Goal: Transaction & Acquisition: Purchase product/service

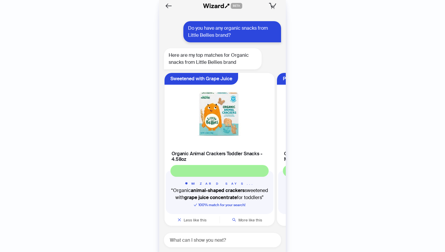
scroll to position [0, 336]
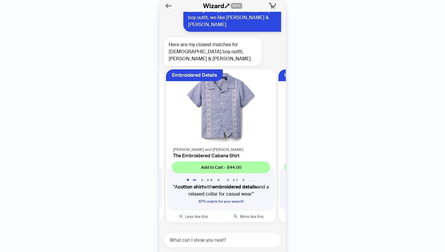
click at [227, 117] on img at bounding box center [221, 108] width 103 height 70
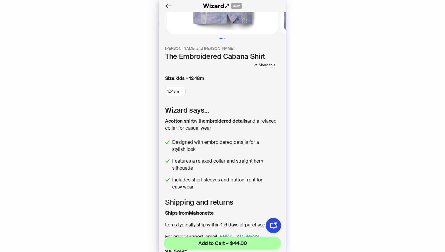
scroll to position [71, 0]
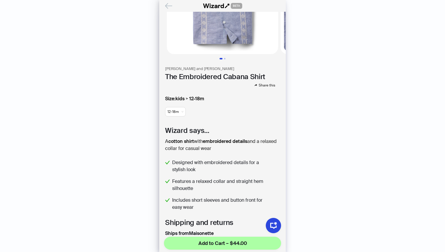
click at [169, 4] on icon "Back" at bounding box center [169, 6] width 10 height 10
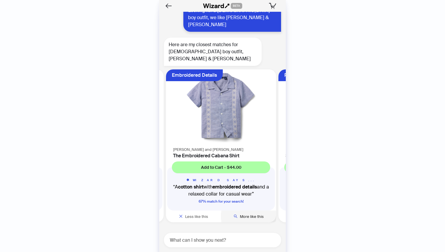
click at [259, 217] on span "More like this" at bounding box center [252, 216] width 24 height 5
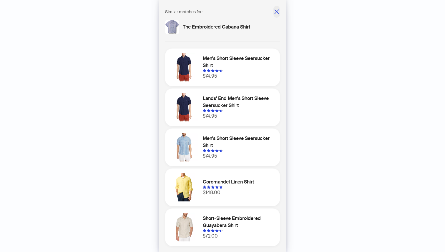
click at [275, 11] on icon "close" at bounding box center [277, 12] width 6 height 6
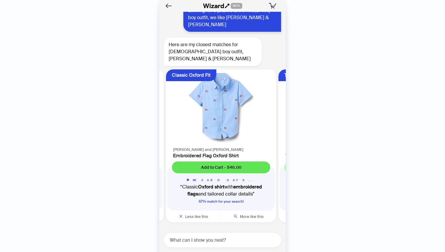
scroll to position [1934, 0]
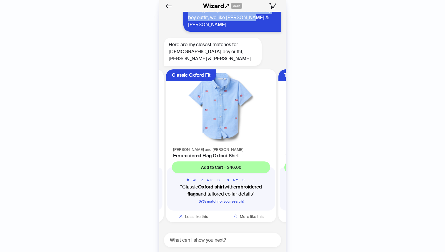
drag, startPoint x: 233, startPoint y: 34, endPoint x: 188, endPoint y: 27, distance: 45.7
click at [188, 27] on div "Looking for a [DEMOGRAPHIC_DATA] boy outfit, we like [PERSON_NAME] & [PERSON_NA…" at bounding box center [233, 18] width 98 height 28
copy div "Looking for a [DEMOGRAPHIC_DATA] boy outfit, we like [PERSON_NAME] & [PERSON_NA…"
click at [308, 116] on div "History Sign Out BETA Hi, I’m Your superpowered shopping agent I scour websites…" at bounding box center [222, 126] width 445 height 252
click at [224, 124] on img at bounding box center [221, 108] width 103 height 70
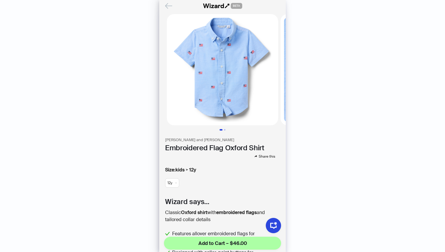
click at [170, 6] on icon "Back" at bounding box center [169, 6] width 10 height 10
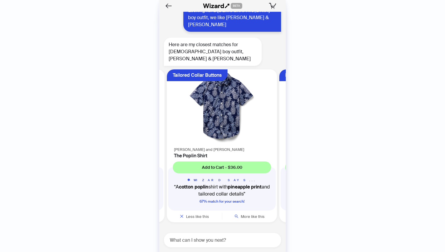
scroll to position [0, 224]
click at [221, 112] on img at bounding box center [221, 108] width 103 height 70
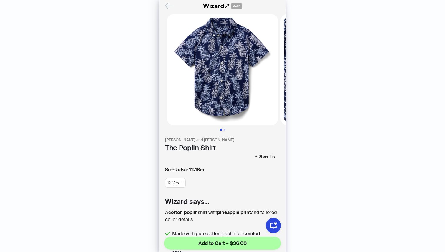
click at [167, 6] on icon "Back" at bounding box center [169, 6] width 10 height 10
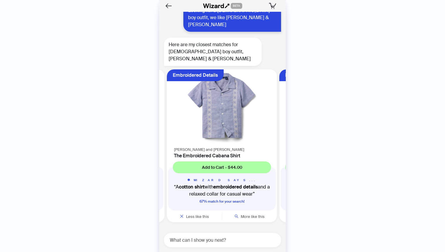
scroll to position [0, 336]
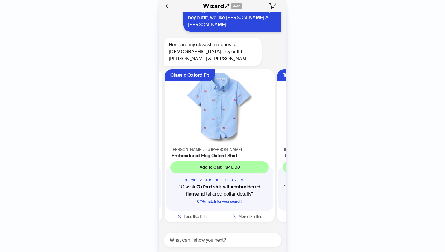
scroll to position [0, 111]
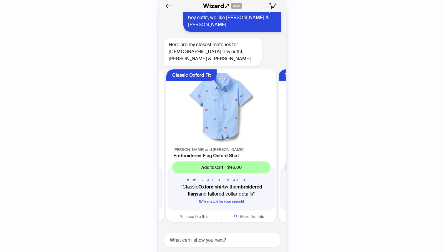
scroll to position [0, 111]
click at [254, 217] on span "More like this" at bounding box center [252, 216] width 24 height 5
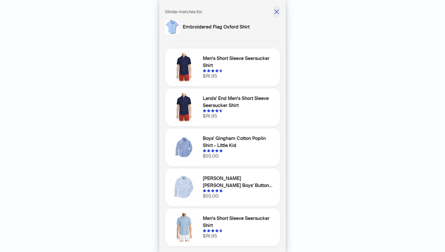
click at [275, 12] on icon "close" at bounding box center [277, 12] width 6 height 6
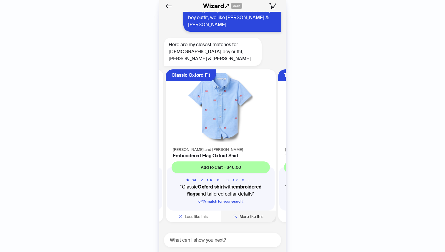
scroll to position [0, 111]
click at [252, 217] on span "More like this" at bounding box center [252, 216] width 24 height 5
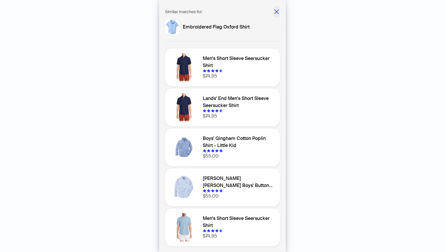
click at [277, 15] on span "button" at bounding box center [277, 12] width 6 height 8
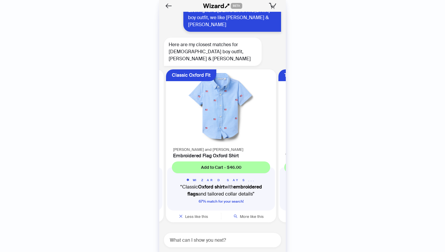
click at [222, 100] on img at bounding box center [221, 108] width 103 height 70
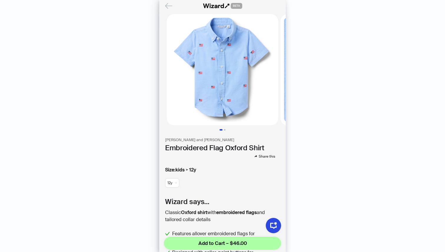
click at [169, 8] on icon "Back" at bounding box center [169, 6] width 10 height 10
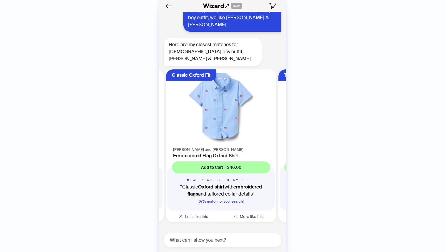
click at [226, 106] on img at bounding box center [221, 108] width 103 height 70
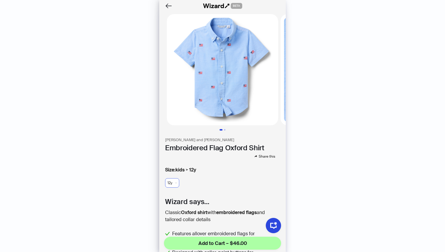
click at [176, 183] on span "12y" at bounding box center [172, 183] width 9 height 9
click at [220, 174] on div "Size : kids > 12y 12y" at bounding box center [222, 179] width 115 height 24
click at [176, 182] on span "12y" at bounding box center [172, 183] width 9 height 9
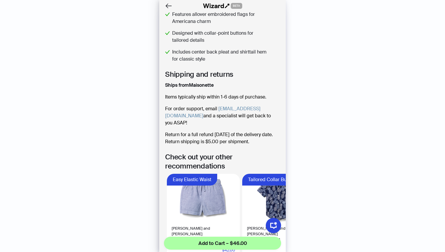
scroll to position [287, 0]
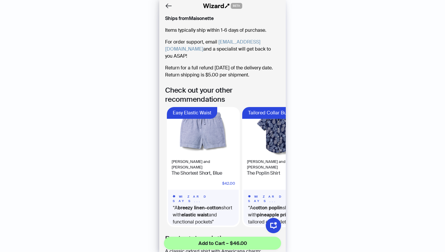
click at [270, 142] on img at bounding box center [279, 131] width 71 height 47
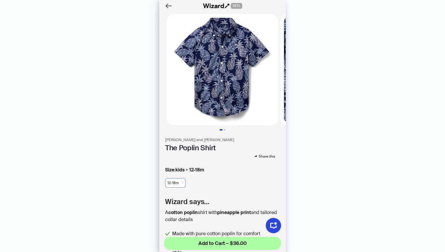
click at [183, 182] on div "12-18m" at bounding box center [175, 183] width 21 height 9
click at [219, 186] on div "Size : kids > 12-18m 12-18m" at bounding box center [222, 179] width 115 height 24
click at [168, 1] on div "BETA" at bounding box center [222, 6] width 127 height 12
click at [166, 6] on icon "Back" at bounding box center [169, 5] width 6 height 5
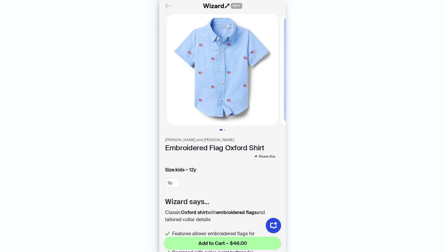
click at [168, 4] on icon "Back" at bounding box center [169, 6] width 10 height 10
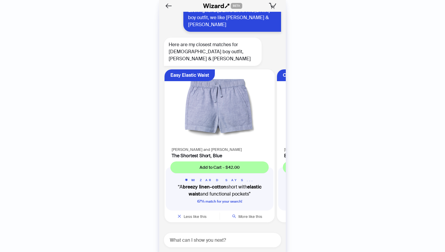
click at [215, 97] on img at bounding box center [219, 108] width 103 height 70
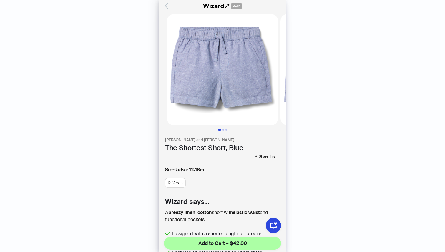
click at [168, 6] on icon "Back" at bounding box center [169, 5] width 6 height 5
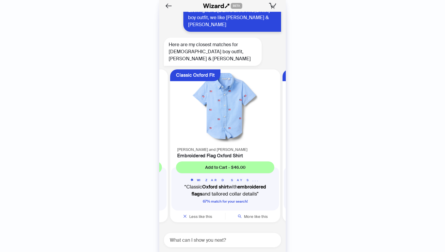
click at [220, 117] on img at bounding box center [225, 108] width 103 height 70
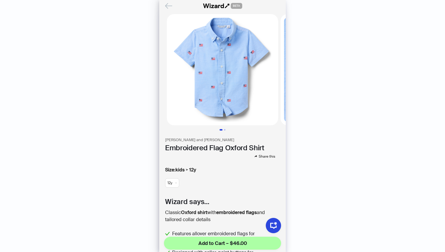
scroll to position [0, 111]
click at [169, 5] on icon "Back" at bounding box center [169, 6] width 10 height 10
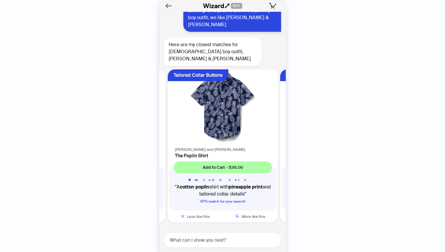
click at [240, 108] on img at bounding box center [222, 108] width 103 height 70
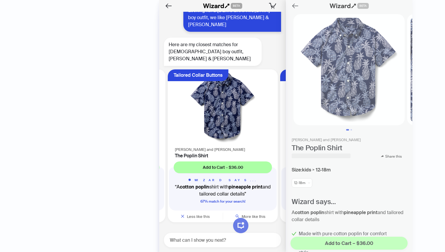
scroll to position [0, 224]
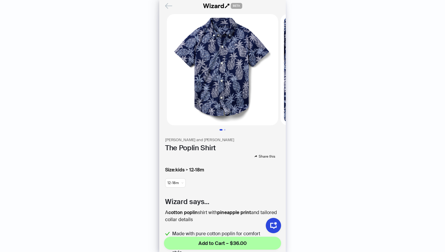
click at [168, 4] on icon "Back" at bounding box center [169, 6] width 10 height 10
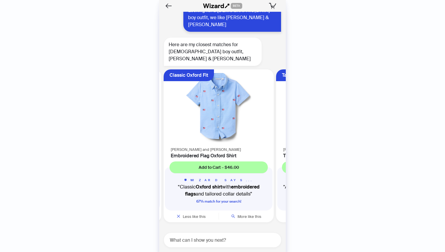
click at [214, 102] on img at bounding box center [218, 108] width 103 height 70
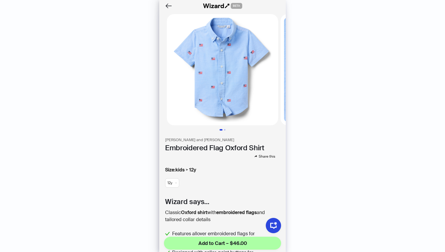
scroll to position [0, 111]
click at [174, 182] on span "12y" at bounding box center [172, 183] width 9 height 9
click at [169, 4] on icon "Back" at bounding box center [169, 6] width 10 height 10
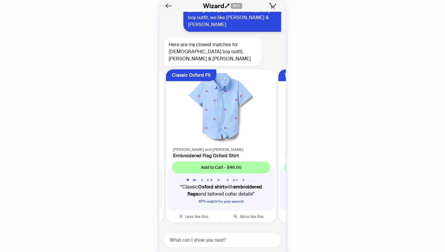
click at [169, 4] on icon "Back" at bounding box center [169, 6] width 8 height 8
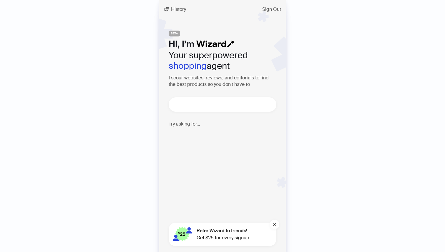
click at [209, 105] on textarea at bounding box center [225, 104] width 103 height 7
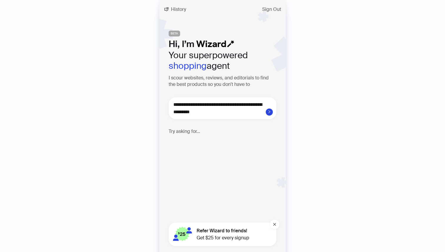
type textarea "**********"
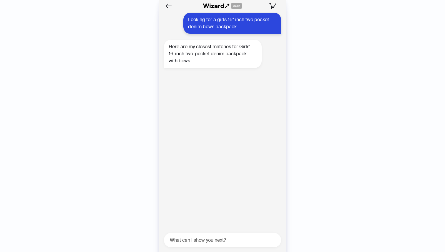
scroll to position [2157, 0]
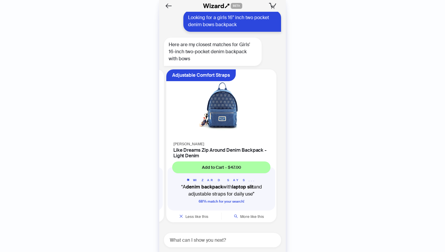
scroll to position [0, 224]
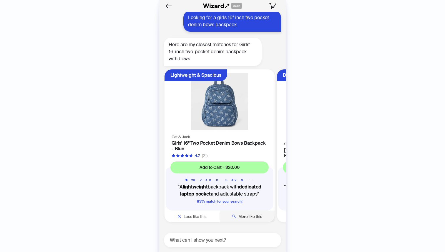
click at [254, 216] on span "More like this" at bounding box center [251, 216] width 24 height 5
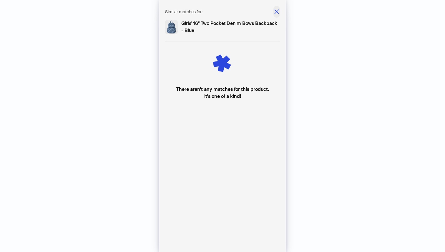
click at [275, 11] on icon "close" at bounding box center [277, 12] width 6 height 6
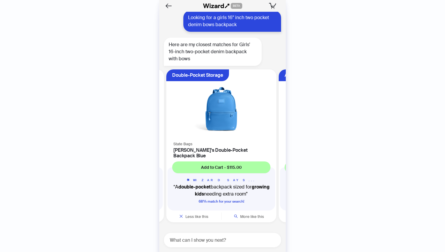
scroll to position [0, 111]
click at [227, 118] on img at bounding box center [221, 105] width 103 height 64
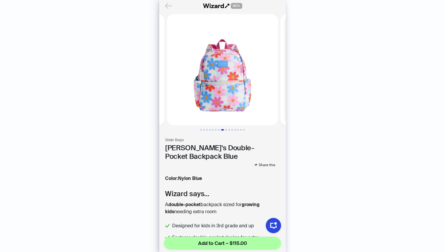
click at [164, 4] on icon "Back" at bounding box center [169, 6] width 10 height 10
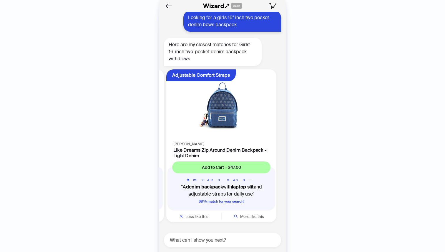
scroll to position [0, 224]
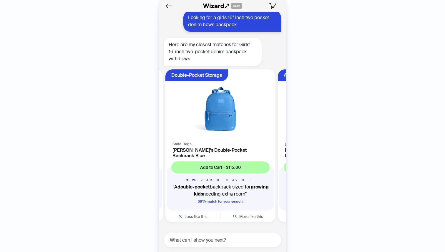
scroll to position [0, 111]
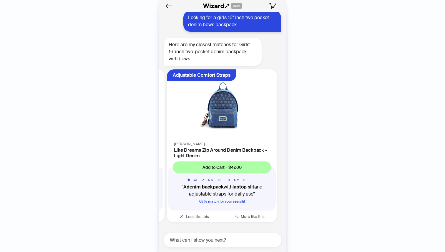
scroll to position [0, 224]
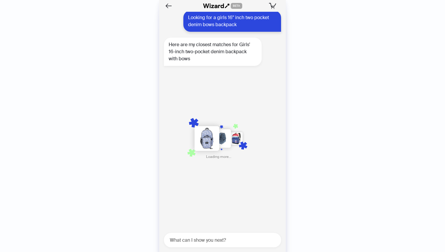
scroll to position [0, 336]
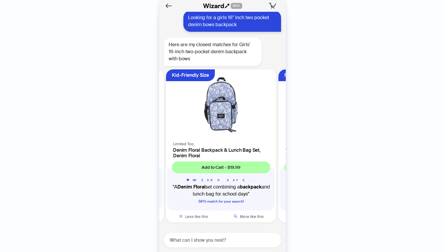
scroll to position [0, 336]
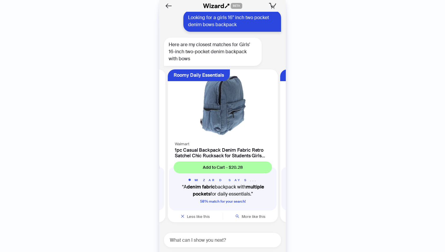
scroll to position [0, 449]
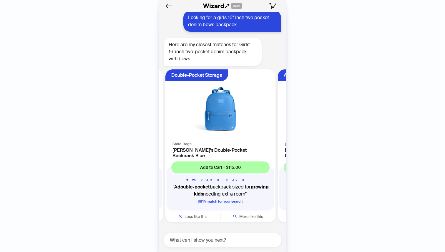
scroll to position [0, 111]
click at [230, 116] on img at bounding box center [221, 105] width 103 height 64
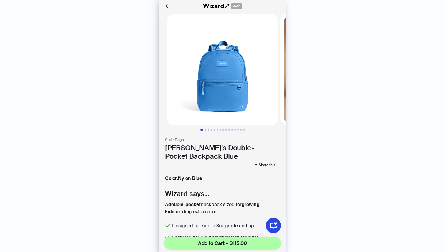
click at [235, 86] on img at bounding box center [222, 69] width 111 height 111
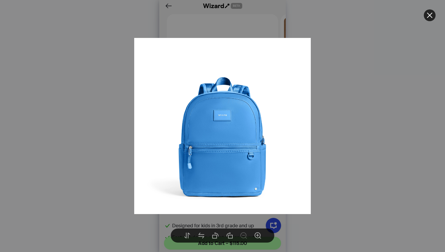
click at [395, 61] on div at bounding box center [222, 126] width 445 height 252
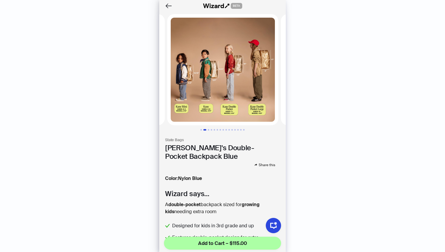
scroll to position [0, 114]
click at [231, 59] on img at bounding box center [222, 69] width 111 height 111
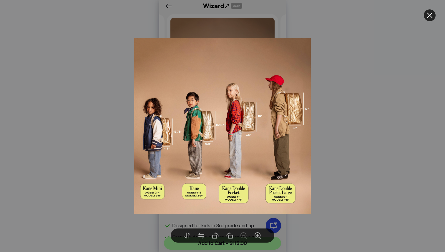
click at [374, 151] on div at bounding box center [222, 126] width 445 height 252
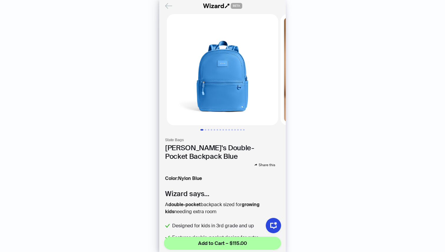
click at [167, 3] on icon "Back" at bounding box center [169, 6] width 10 height 10
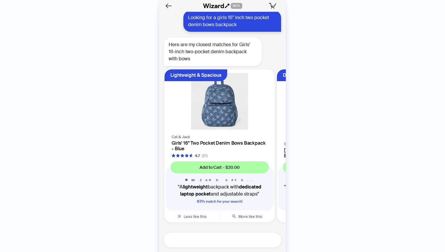
click at [209, 241] on textarea at bounding box center [225, 240] width 113 height 7
type textarea "*"
click at [246, 102] on img at bounding box center [219, 101] width 103 height 57
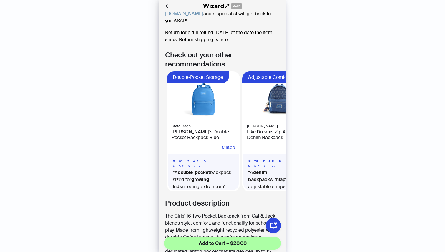
scroll to position [345, 0]
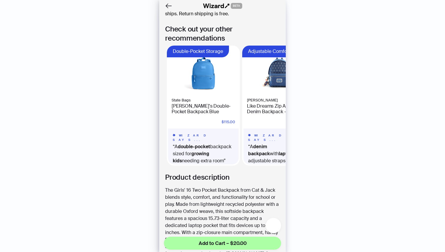
click at [274, 229] on icon "button" at bounding box center [274, 226] width 8 height 8
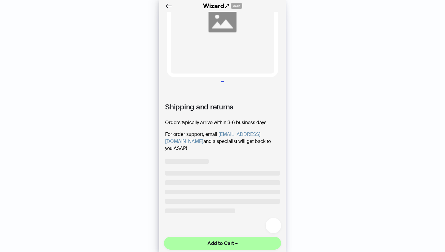
scroll to position [41, 0]
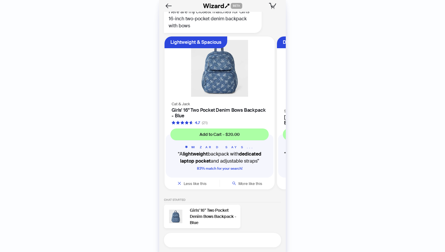
click at [240, 237] on textarea at bounding box center [225, 240] width 113 height 7
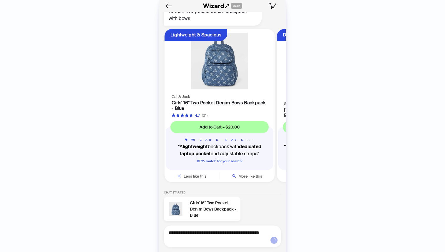
type textarea "**********"
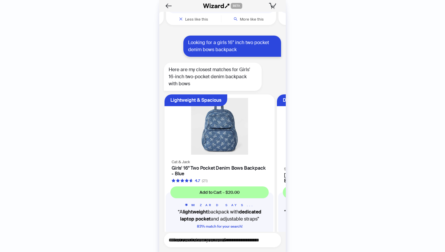
scroll to position [2116, 0]
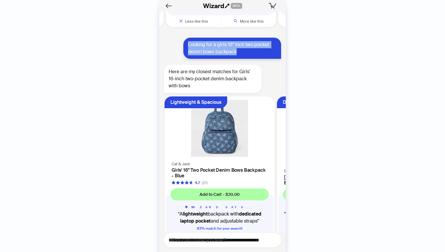
drag, startPoint x: 243, startPoint y: 67, endPoint x: 185, endPoint y: 59, distance: 58.3
click at [185, 59] on div "Looking for a girls 16" inch two pocket denim bows backpack" at bounding box center [233, 48] width 98 height 21
copy div "Looking for a girls 16" inch two pocket denim bows backpack"
click at [245, 59] on div "Looking for a girls 16" inch two pocket denim bows backpack" at bounding box center [233, 48] width 98 height 21
drag, startPoint x: 242, startPoint y: 69, endPoint x: 184, endPoint y: 58, distance: 59.7
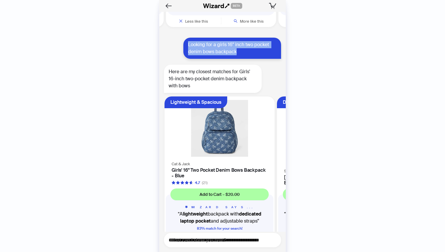
click at [184, 58] on div "Looking for a girls 16" inch two pocket denim bows backpack" at bounding box center [233, 48] width 98 height 21
copy div "Looking for a girls 16" inch two pocket denim bows backpack"
click at [215, 136] on img at bounding box center [219, 128] width 103 height 57
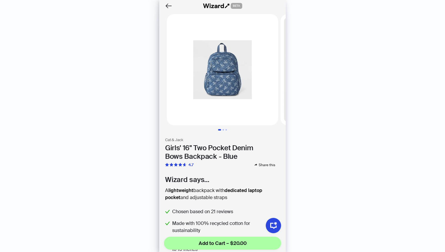
click at [345, 73] on div "**********" at bounding box center [222, 126] width 445 height 252
click at [169, 4] on icon "Back" at bounding box center [169, 6] width 10 height 10
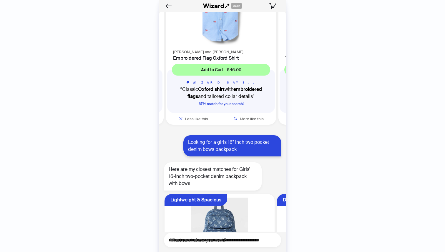
scroll to position [2017, 0]
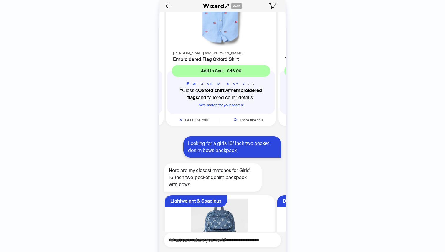
click at [227, 39] on img at bounding box center [221, 11] width 103 height 70
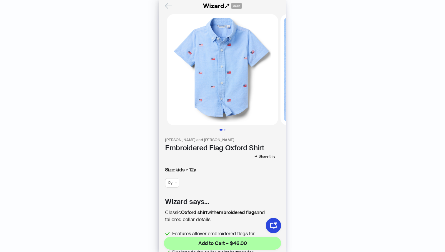
click at [171, 8] on icon "Back" at bounding box center [169, 6] width 10 height 10
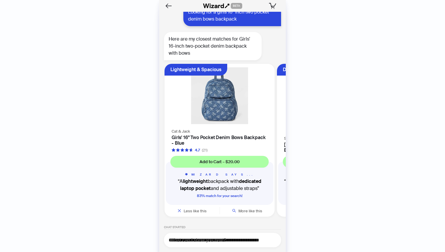
scroll to position [2223, 0]
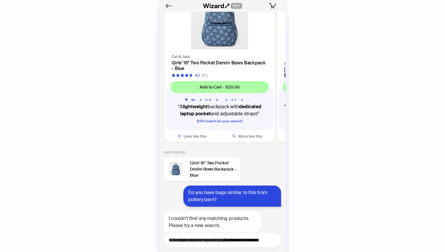
click at [221, 43] on img at bounding box center [219, 21] width 103 height 57
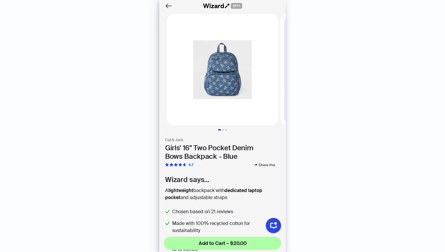
click at [164, 6] on div "BETA" at bounding box center [222, 6] width 127 height 12
click at [167, 6] on icon "Back" at bounding box center [169, 6] width 10 height 10
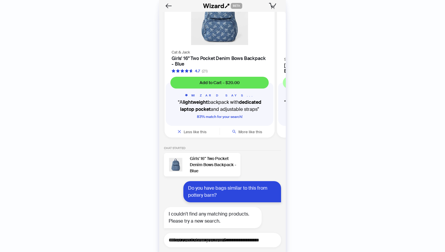
click at [238, 82] on span "Add to Cart – $20.00" at bounding box center [220, 82] width 40 height 5
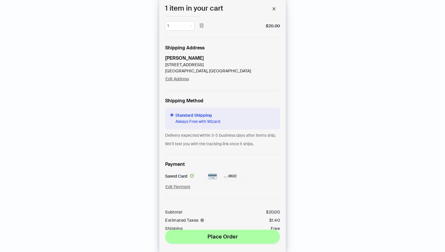
scroll to position [57, 0]
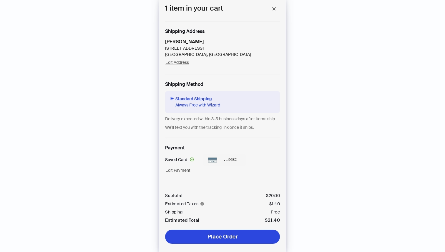
click at [230, 235] on span "Place Order" at bounding box center [223, 237] width 30 height 7
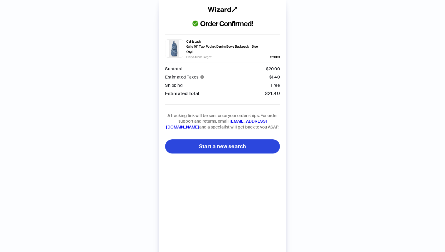
scroll to position [2294, 0]
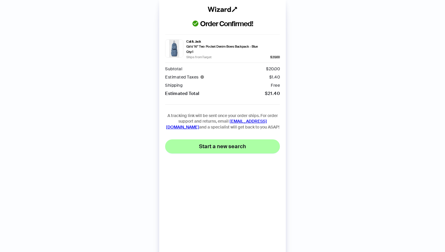
click at [234, 147] on span "Start a new search" at bounding box center [222, 146] width 47 height 7
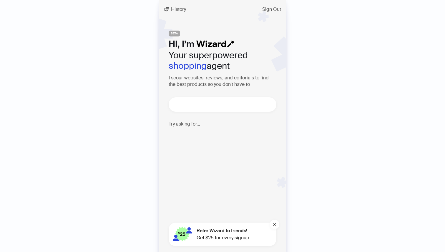
click at [213, 105] on textarea at bounding box center [225, 104] width 103 height 7
type textarea "*"
type textarea "**********"
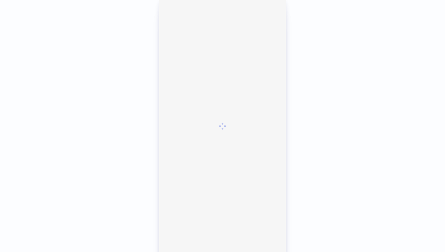
scroll to position [1410, 0]
